Goal: Task Accomplishment & Management: Use online tool/utility

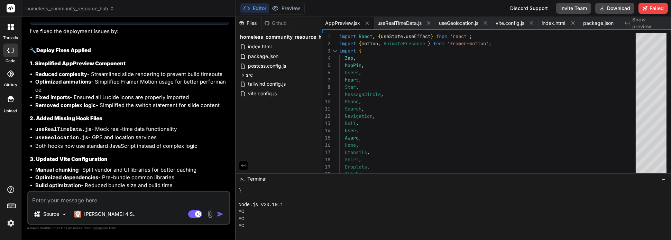
scroll to position [3487, 0]
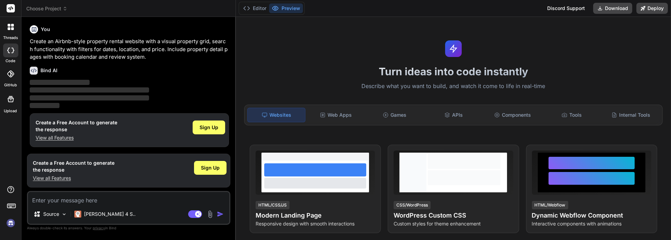
click at [12, 225] on img at bounding box center [11, 223] width 12 height 12
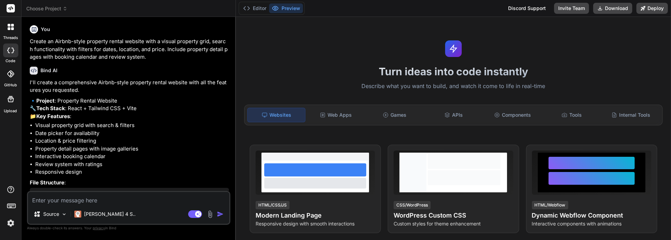
click at [9, 25] on icon at bounding box center [9, 25] width 3 height 3
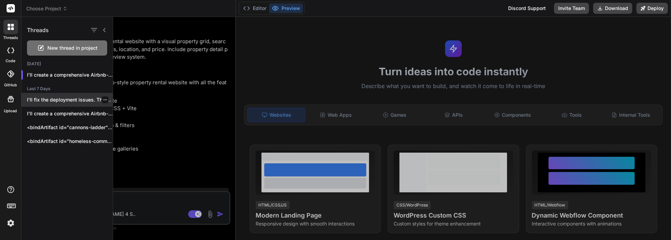
click at [67, 98] on p "I'll fix the deployment issues. The main..." at bounding box center [70, 99] width 86 height 7
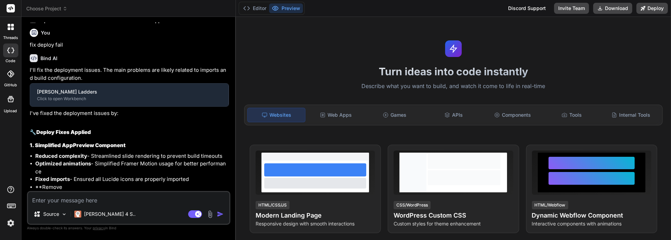
scroll to position [2240, 0]
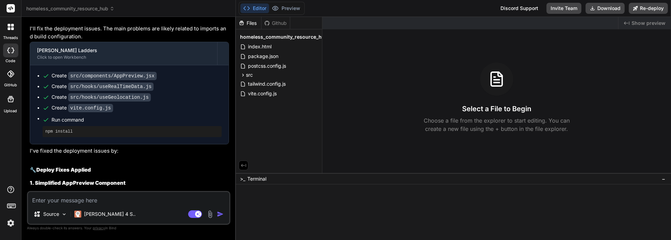
click at [14, 79] on div at bounding box center [10, 73] width 15 height 15
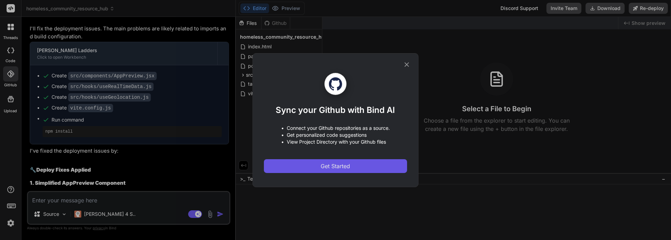
click at [338, 166] on span "Get Started" at bounding box center [335, 166] width 29 height 8
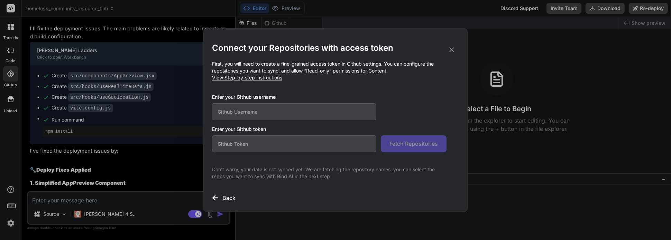
click at [272, 110] on input "text" at bounding box center [294, 111] width 164 height 17
type textarea "x"
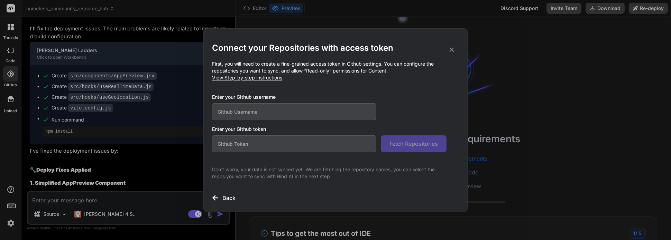
scroll to position [77, 0]
click at [266, 113] on input "text" at bounding box center [294, 111] width 164 height 17
type input "[EMAIL_ADDRESS][DOMAIN_NAME]"
click at [266, 143] on input "text" at bounding box center [294, 143] width 164 height 17
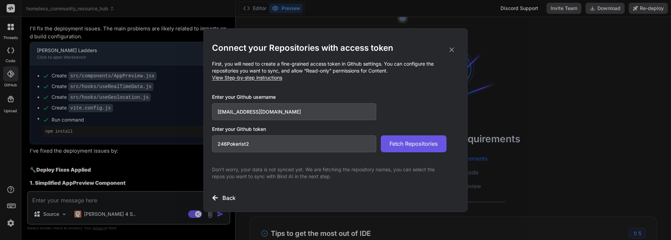
type input "246Pokerist2"
click at [417, 141] on span "Fetch Repositories" at bounding box center [413, 144] width 48 height 8
click at [268, 79] on span "View Step-by-step instructions" at bounding box center [247, 78] width 70 height 6
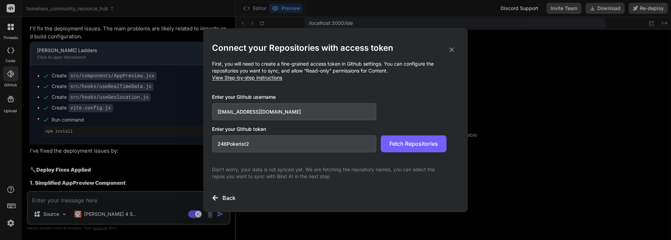
type textarea "x"
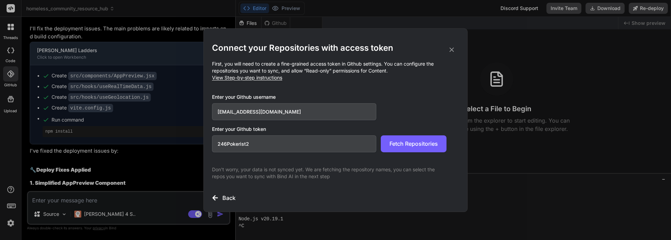
drag, startPoint x: 269, startPoint y: 147, endPoint x: 207, endPoint y: 136, distance: 62.1
click at [207, 136] on div "Connect your Repositories with access token First, you will need to create a fi…" at bounding box center [335, 120] width 264 height 184
click at [268, 79] on span "View Step-by-step instructions" at bounding box center [247, 78] width 70 height 6
paste input "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"
type input "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"
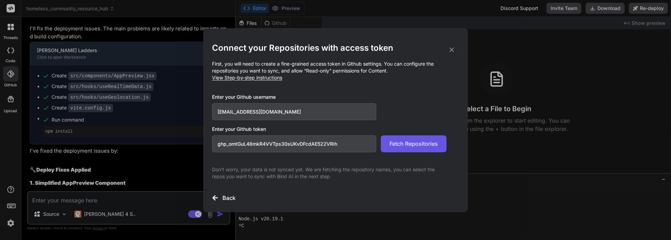
click at [422, 146] on span "Fetch Repositories" at bounding box center [413, 144] width 48 height 8
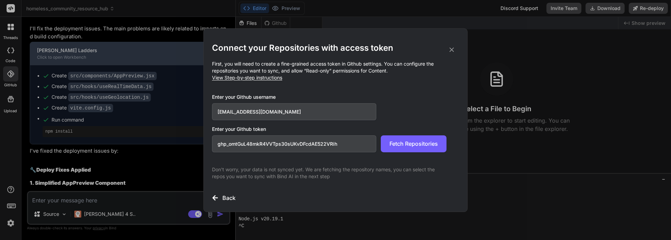
drag, startPoint x: 282, startPoint y: 112, endPoint x: 199, endPoint y: 101, distance: 84.1
click at [199, 101] on div "Connect your Repositories with access token First, you will need to create a fi…" at bounding box center [335, 120] width 671 height 240
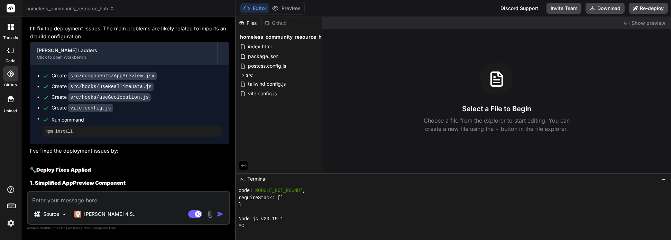
click at [7, 222] on img at bounding box center [11, 223] width 12 height 12
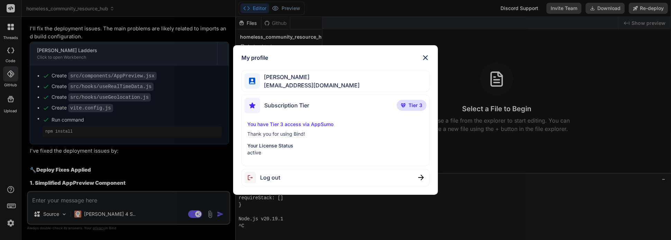
click at [9, 68] on div "My profile [PERSON_NAME] [EMAIL_ADDRESS][DOMAIN_NAME] Subscription Tier Tier 3 …" at bounding box center [335, 120] width 671 height 240
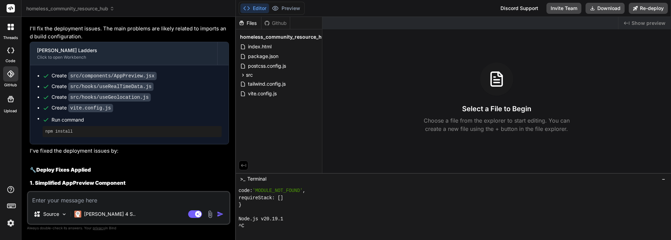
click at [12, 74] on icon at bounding box center [10, 74] width 7 height 7
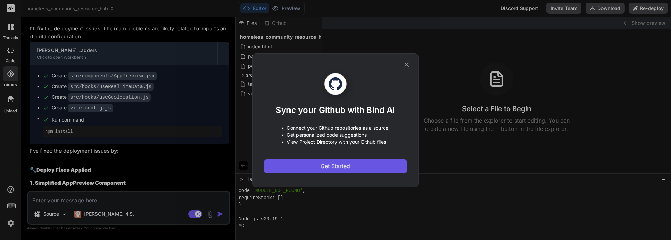
click at [328, 169] on span "Get Started" at bounding box center [335, 166] width 29 height 8
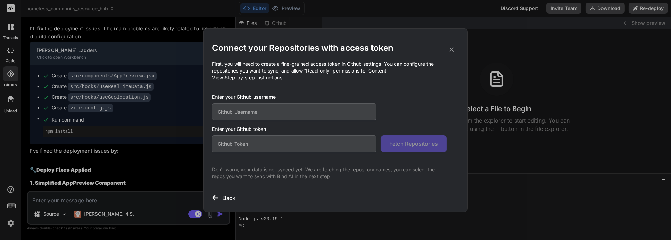
click at [249, 112] on input "text" at bounding box center [294, 111] width 164 height 17
type input "lead73"
paste input "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"
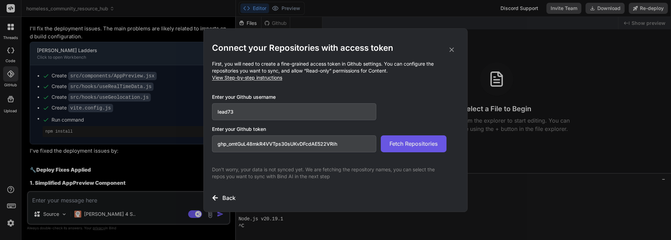
type input "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"
click at [420, 145] on span "Fetch Repositories" at bounding box center [413, 144] width 48 height 8
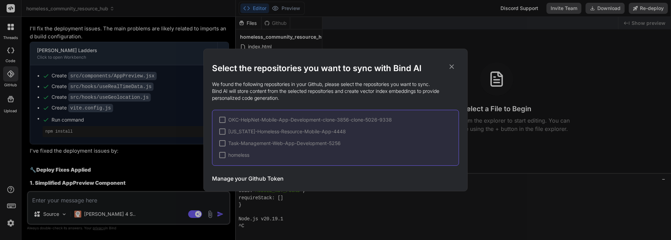
click at [220, 155] on div at bounding box center [222, 155] width 6 height 6
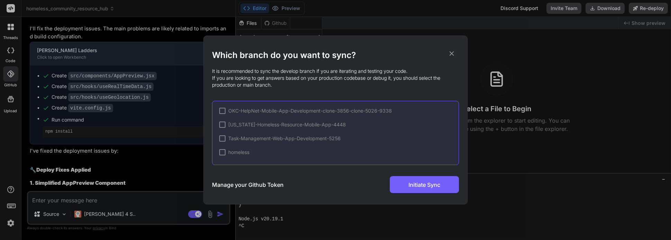
click at [222, 151] on div at bounding box center [222, 152] width 6 height 6
click at [449, 56] on icon at bounding box center [452, 54] width 8 height 8
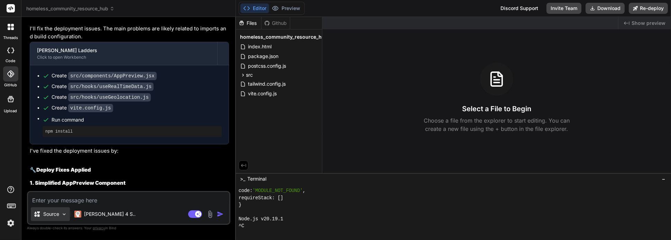
click at [60, 215] on div "Source" at bounding box center [50, 214] width 39 height 14
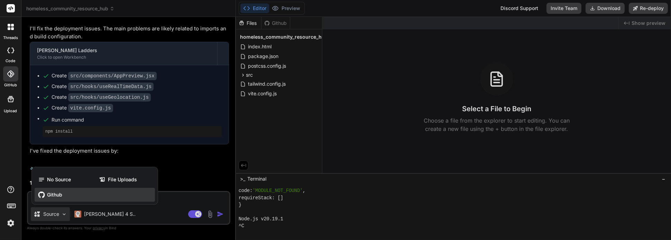
click at [48, 194] on span "Github" at bounding box center [54, 194] width 15 height 7
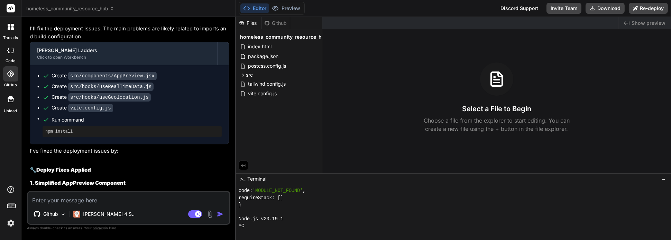
click at [96, 198] on textarea at bounding box center [128, 198] width 201 height 12
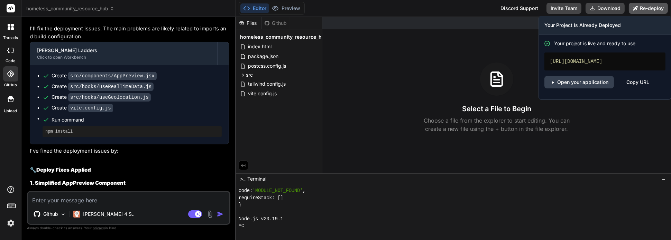
click at [649, 7] on button "Re-deploy" at bounding box center [647, 8] width 39 height 11
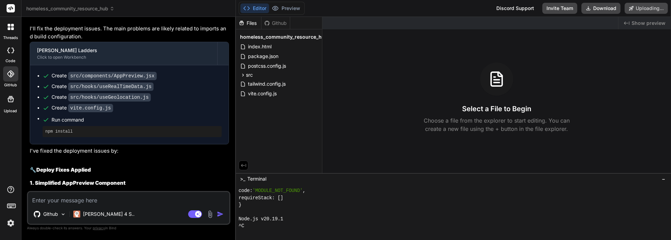
scroll to position [2267, 0]
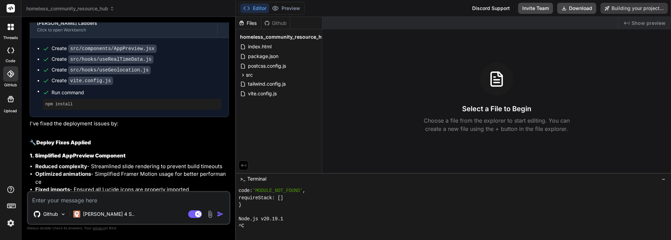
type textarea "x"
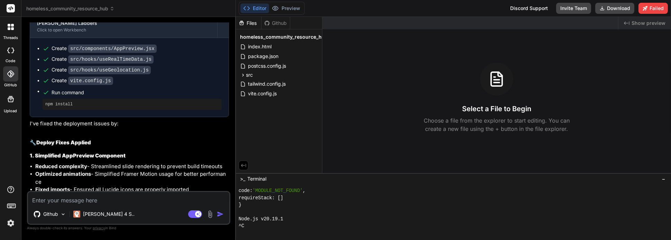
click at [254, 9] on button "Editor" at bounding box center [254, 8] width 29 height 10
click at [103, 203] on textarea at bounding box center [128, 198] width 201 height 12
type textarea "f"
type textarea "x"
type textarea "fi"
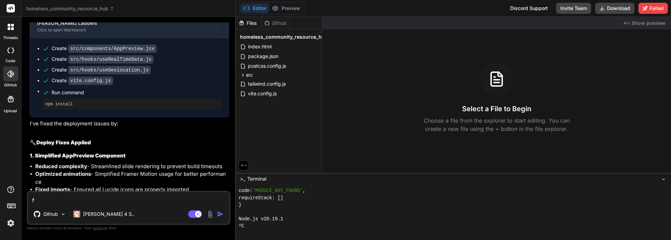
type textarea "x"
type textarea "fix"
type textarea "x"
type textarea "fix"
type textarea "x"
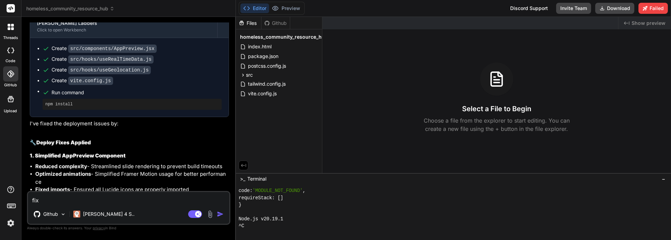
type textarea "fix a"
type textarea "x"
type textarea "fix an"
type textarea "x"
type textarea "fix and"
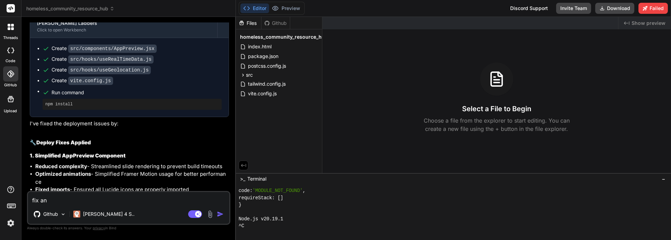
type textarea "x"
type textarea "fix and"
type textarea "x"
type textarea "fix and d"
type textarea "x"
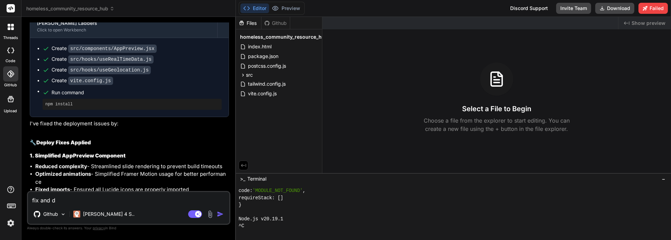
type textarea "fix and de"
type textarea "x"
type textarea "fix and dep"
type textarea "x"
type textarea "fix and depl"
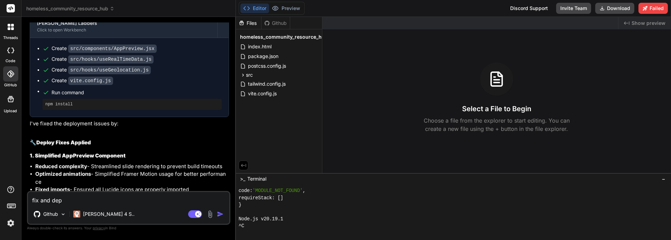
type textarea "x"
type textarea "fix and deplo"
type textarea "x"
type textarea "fix and deploy"
type textarea "x"
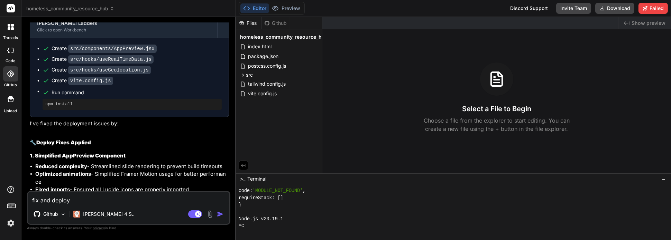
type textarea "fix and deploy"
type textarea "x"
type textarea "fix and deploy a"
type textarea "x"
type textarea "fix and deploy ap"
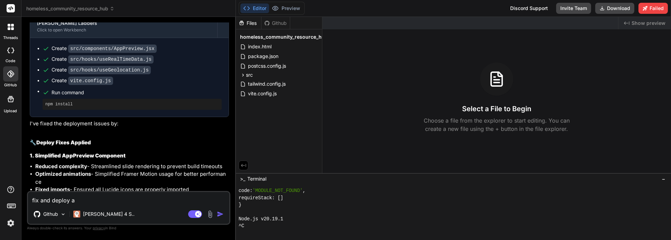
type textarea "x"
type textarea "fix and deploy app"
type textarea "x"
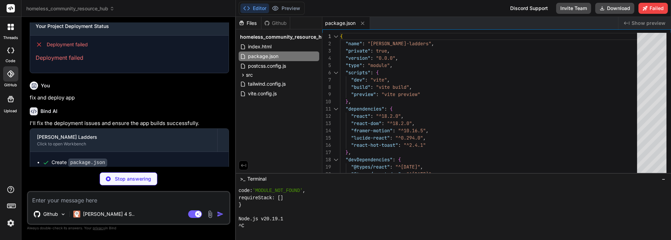
type textarea "x"
type textarea "optimizeDeps: { include: ['react', 'react-dom', 'framer-motion', 'lucide-react'…"
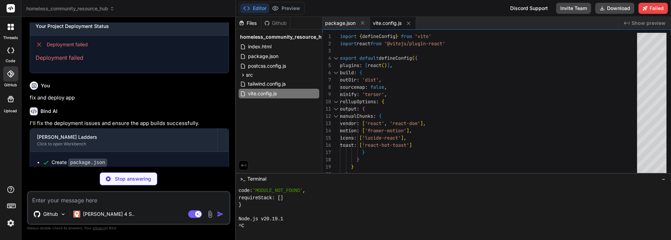
scroll to position [2537, 0]
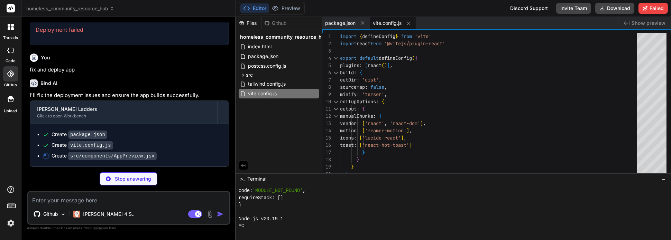
type textarea "x"
type textarea "</div> ); } export default AppPreview;"
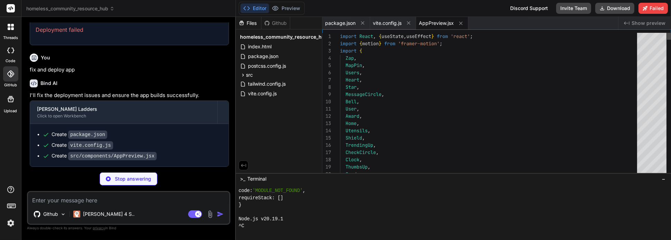
type textarea "x"
type textarea "export default { plugins: { tailwindcss: {}, autoprefixer: {}, }, }"
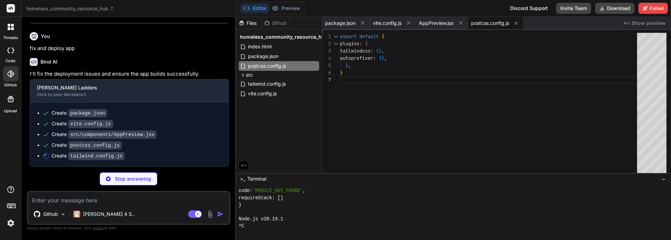
type textarea "x"
type textarea "}, }, }, plugins: [], }"
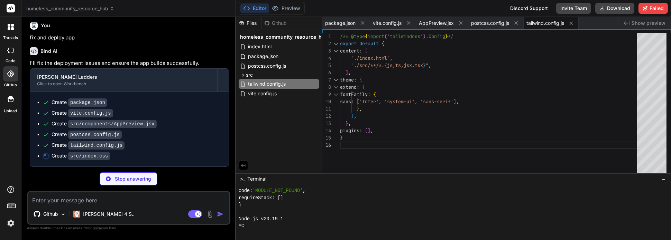
type textarea "x"
type textarea "} ::-webkit-scrollbar-thumb:hover { background: #94a3b8; }"
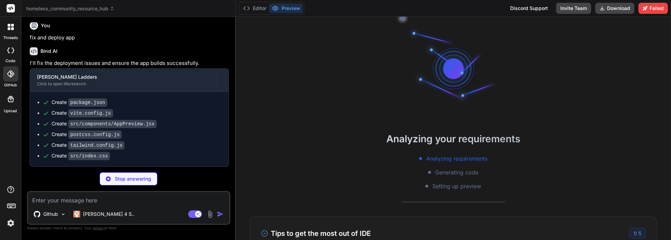
scroll to position [85, 0]
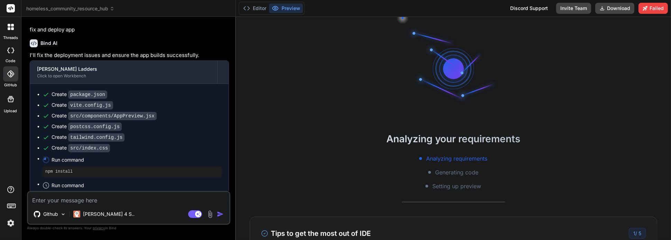
type textarea "x"
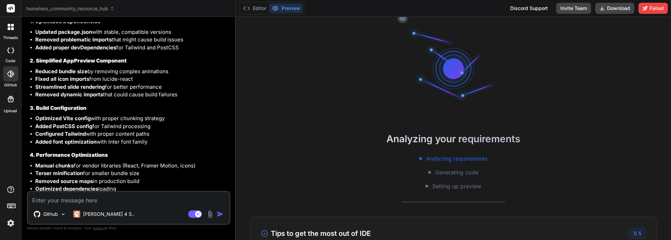
scroll to position [2892, 0]
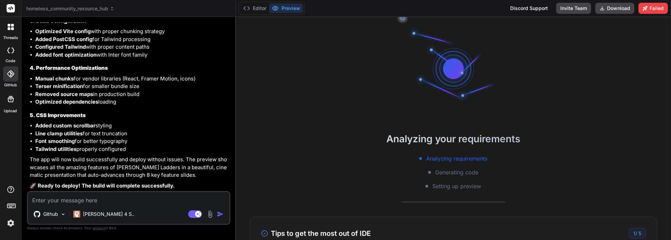
click at [103, 202] on textarea at bounding box center [128, 198] width 201 height 12
type textarea "y"
type textarea "x"
type textarea "ye"
type textarea "x"
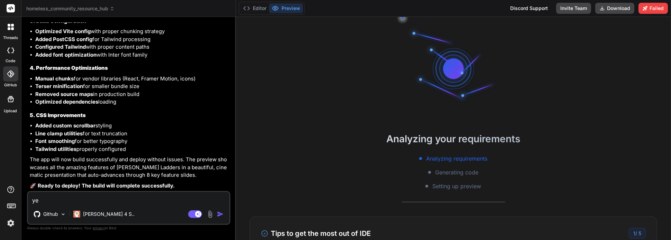
type textarea "yes"
type textarea "x"
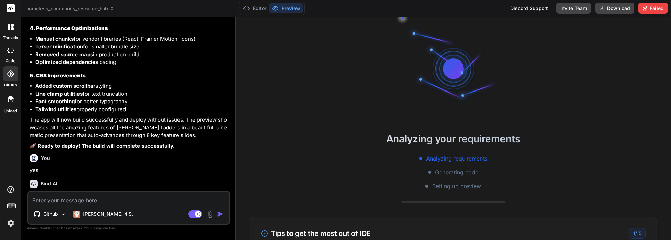
scroll to position [2963, 0]
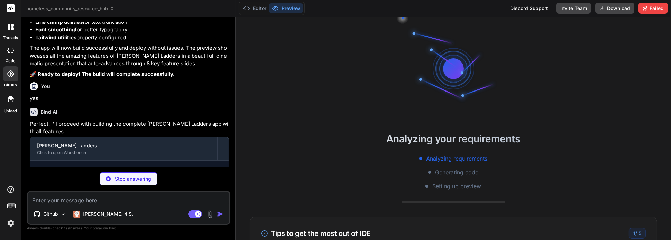
type textarea "x"
type textarea ""@vitejs/plugin-react": "^4.1.1", "autoprefixer": "^[DATE]", "postcss": "^[DATE…"
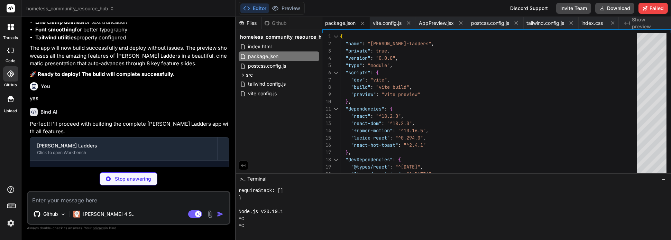
type textarea "x"
type textarea "resource directory, crisis support" /> <title>[PERSON_NAME] Ladders - Elevating…"
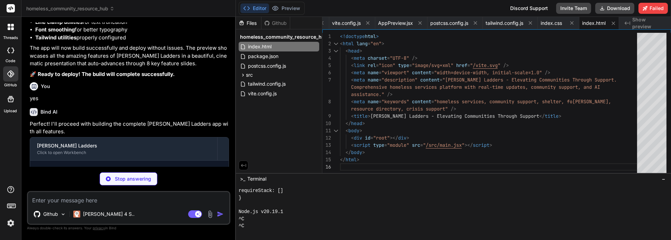
type textarea "x"
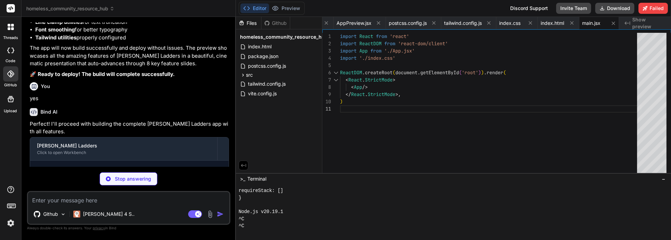
type textarea "x"
type textarea "} ::-webkit-scrollbar-thumb:hover { background: #94a3b8; }"
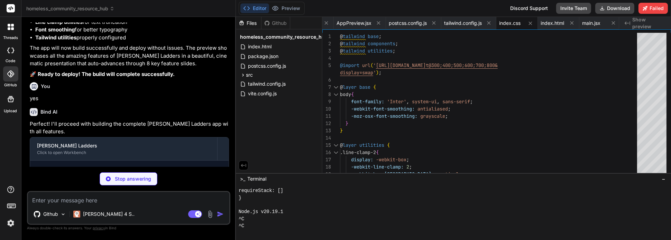
type textarea "x"
type textarea "optimizeDeps: { include: ['react', 'react-dom', 'framer-motion', 'lucide-react'…"
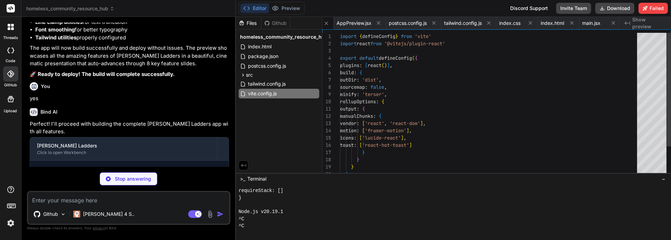
scroll to position [0, 47]
type textarea "x"
type textarea "export default { plugins: { tailwindcss: {}, autoprefixer: {}, }, }"
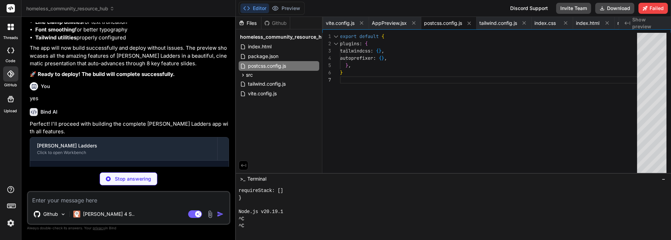
type textarea "x"
type textarea "}, }, }, plugins: [], }"
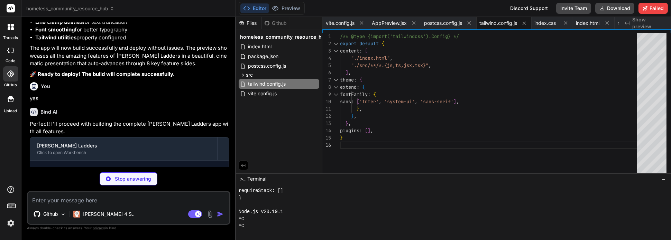
type textarea "x"
type textarea "function App() { return ( <AuthProvider> <AppContent /> </AuthProvider> ); } ex…"
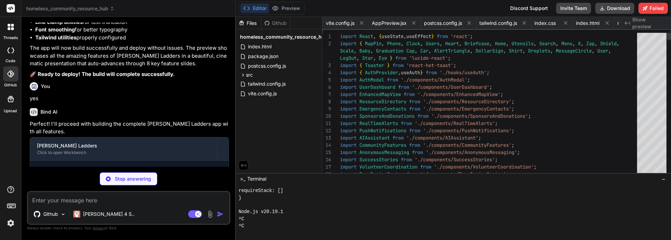
scroll to position [0, 124]
type textarea "x"
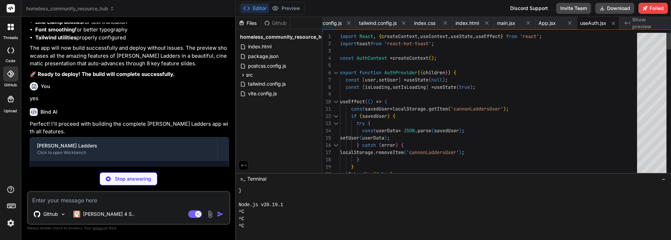
scroll to position [92, 0]
type textarea "x"
type textarea "name: 'Crisis Text Line', phone: 'Text HOME to 741741', description: 'Free cris…"
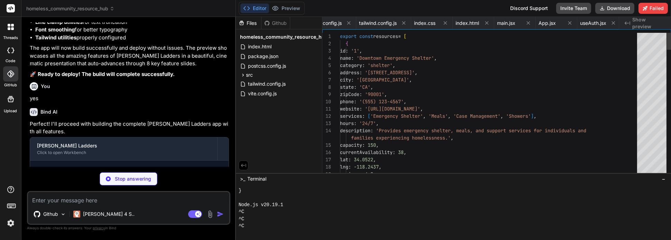
scroll to position [0, 213]
type textarea "x"
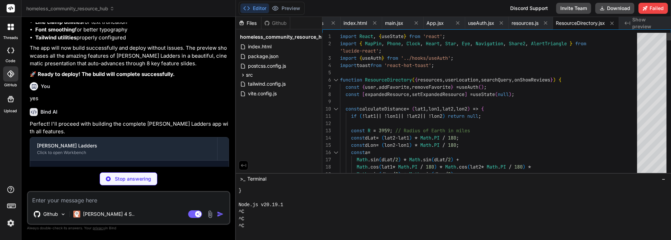
type textarea "x"
type textarea "); } export default AuthModal;"
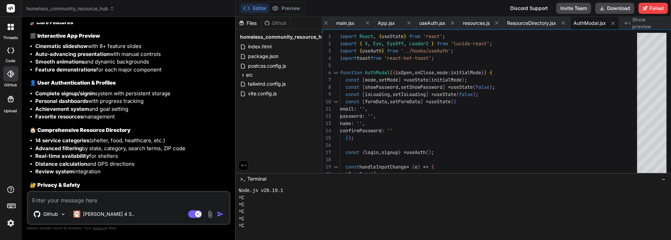
scroll to position [3774, 0]
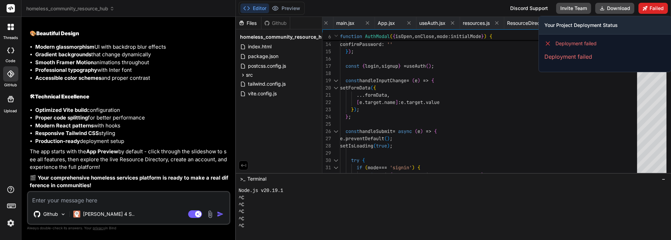
click at [651, 8] on button "Failed" at bounding box center [652, 8] width 29 height 11
click at [656, 5] on button "Failed" at bounding box center [652, 8] width 29 height 11
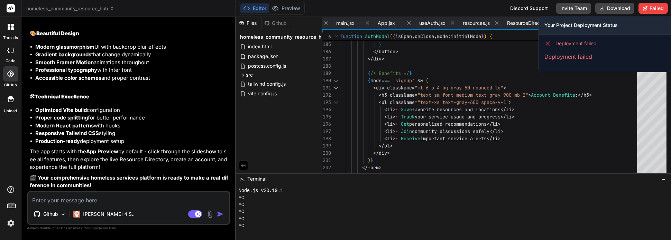
click at [596, 45] on div "Deployment failed" at bounding box center [604, 43] width 121 height 7
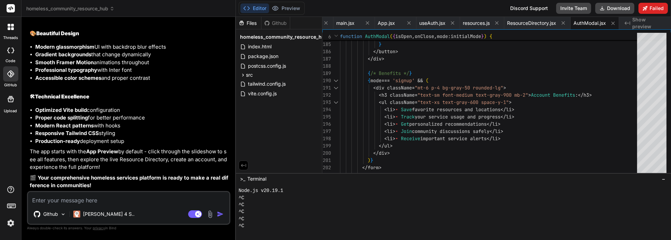
click at [653, 7] on button "Failed" at bounding box center [652, 8] width 29 height 11
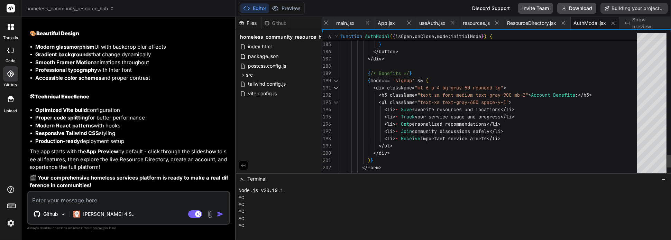
type textarea "x"
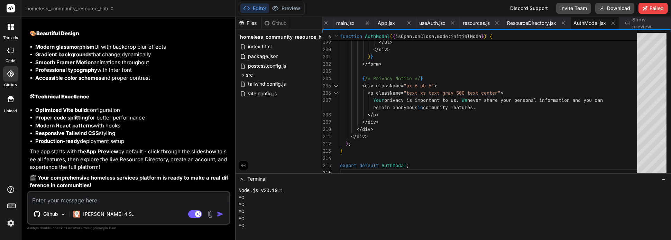
click at [257, 11] on button "Editor" at bounding box center [254, 8] width 29 height 10
click at [255, 6] on button "Editor" at bounding box center [254, 8] width 29 height 10
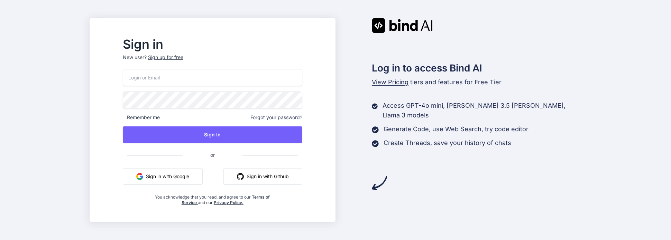
click at [190, 174] on button "Sign in with Google" at bounding box center [163, 176] width 80 height 17
